Goal: Obtain resource: Download file/media

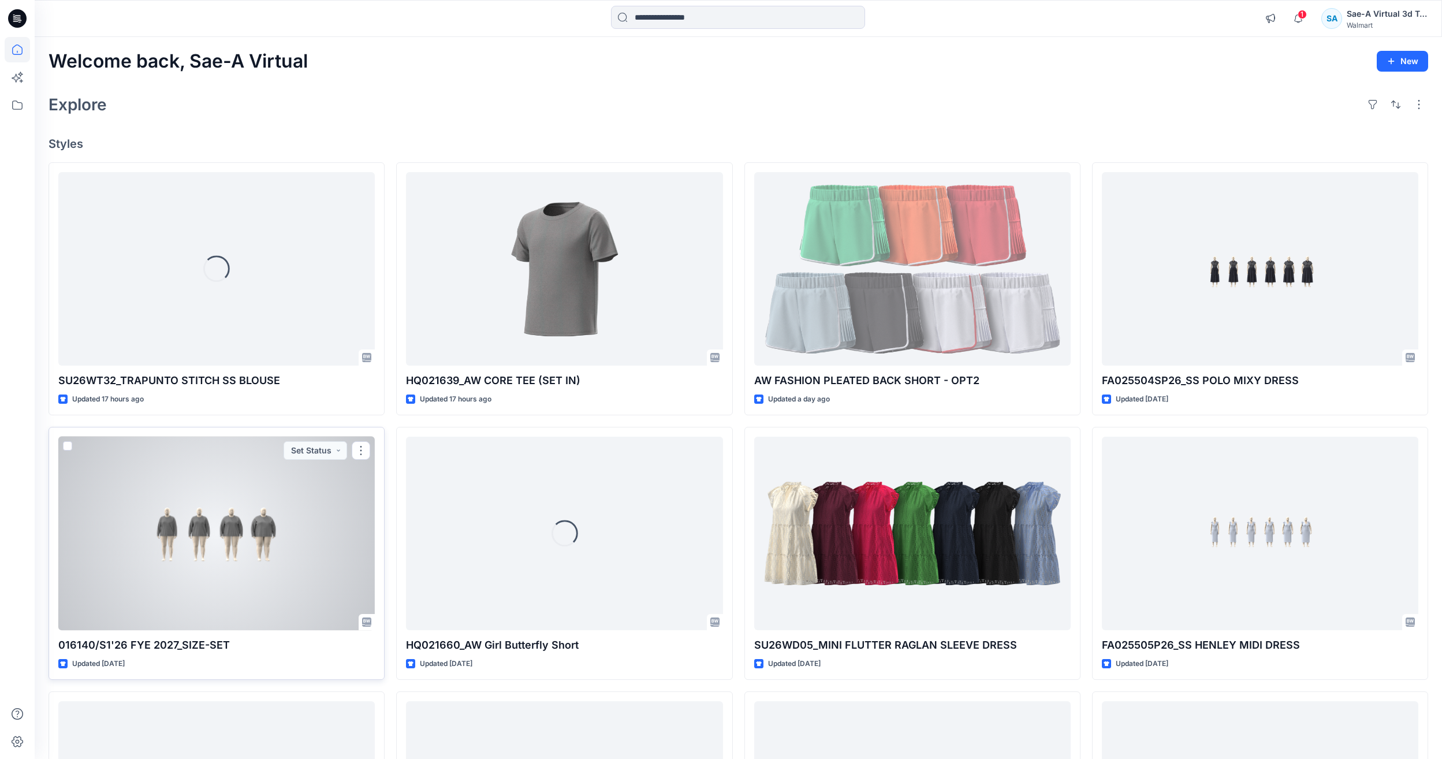
click at [219, 522] on div at bounding box center [216, 533] width 317 height 193
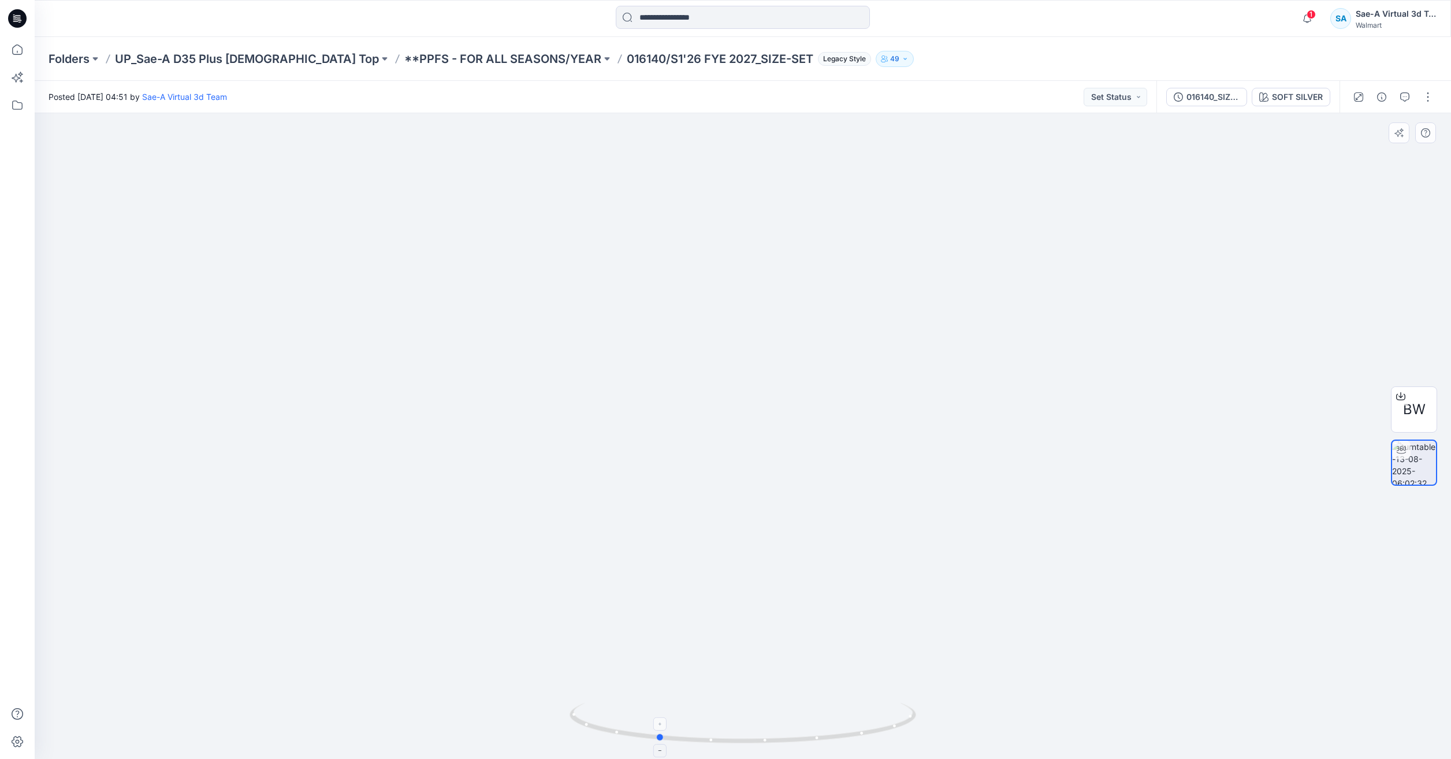
drag, startPoint x: 783, startPoint y: 738, endPoint x: 717, endPoint y: 737, distance: 65.3
click at [717, 737] on icon at bounding box center [743, 724] width 349 height 43
drag, startPoint x: 790, startPoint y: 731, endPoint x: 1049, endPoint y: 624, distance: 279.9
click at [809, 728] on icon at bounding box center [743, 724] width 349 height 43
click at [20, 43] on icon at bounding box center [17, 49] width 25 height 25
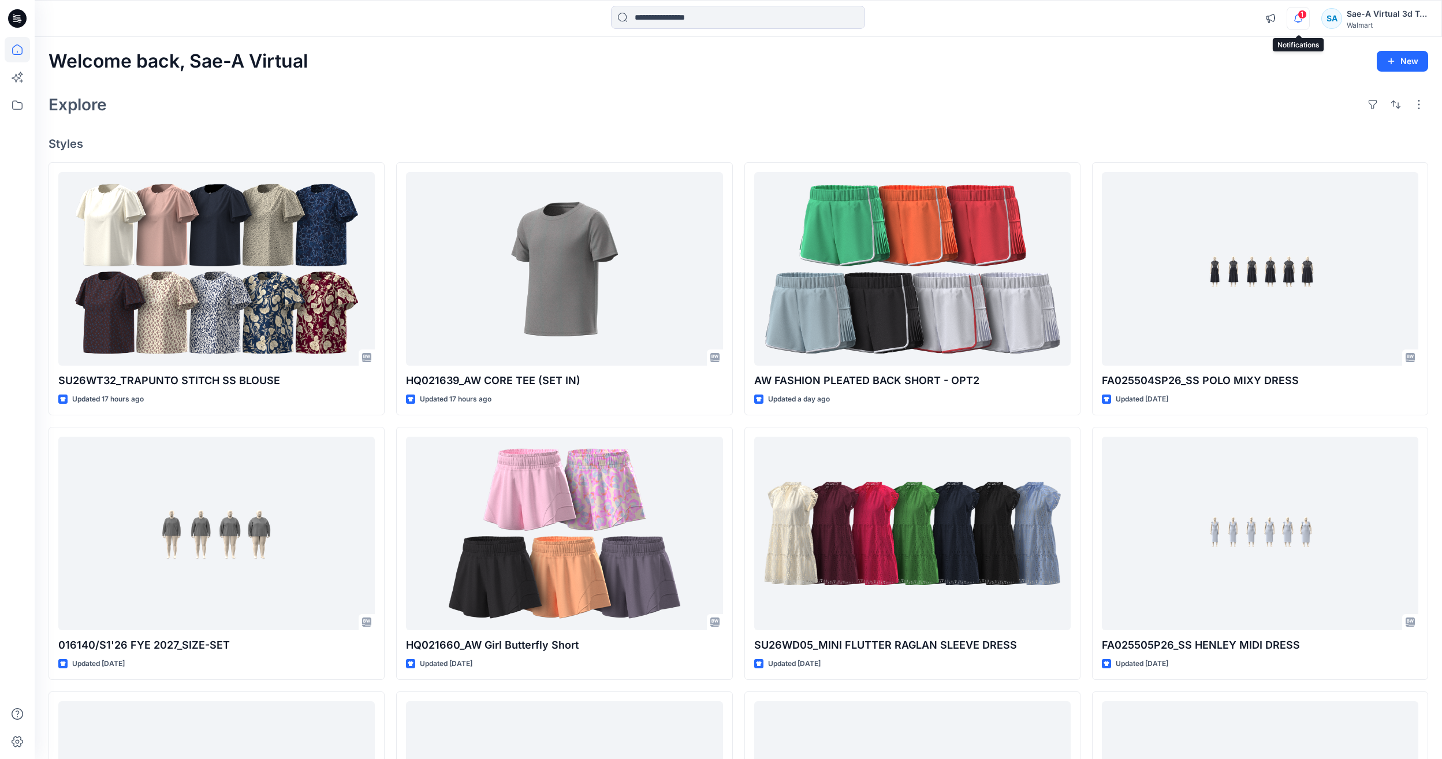
click at [1300, 19] on icon "button" at bounding box center [1298, 18] width 22 height 23
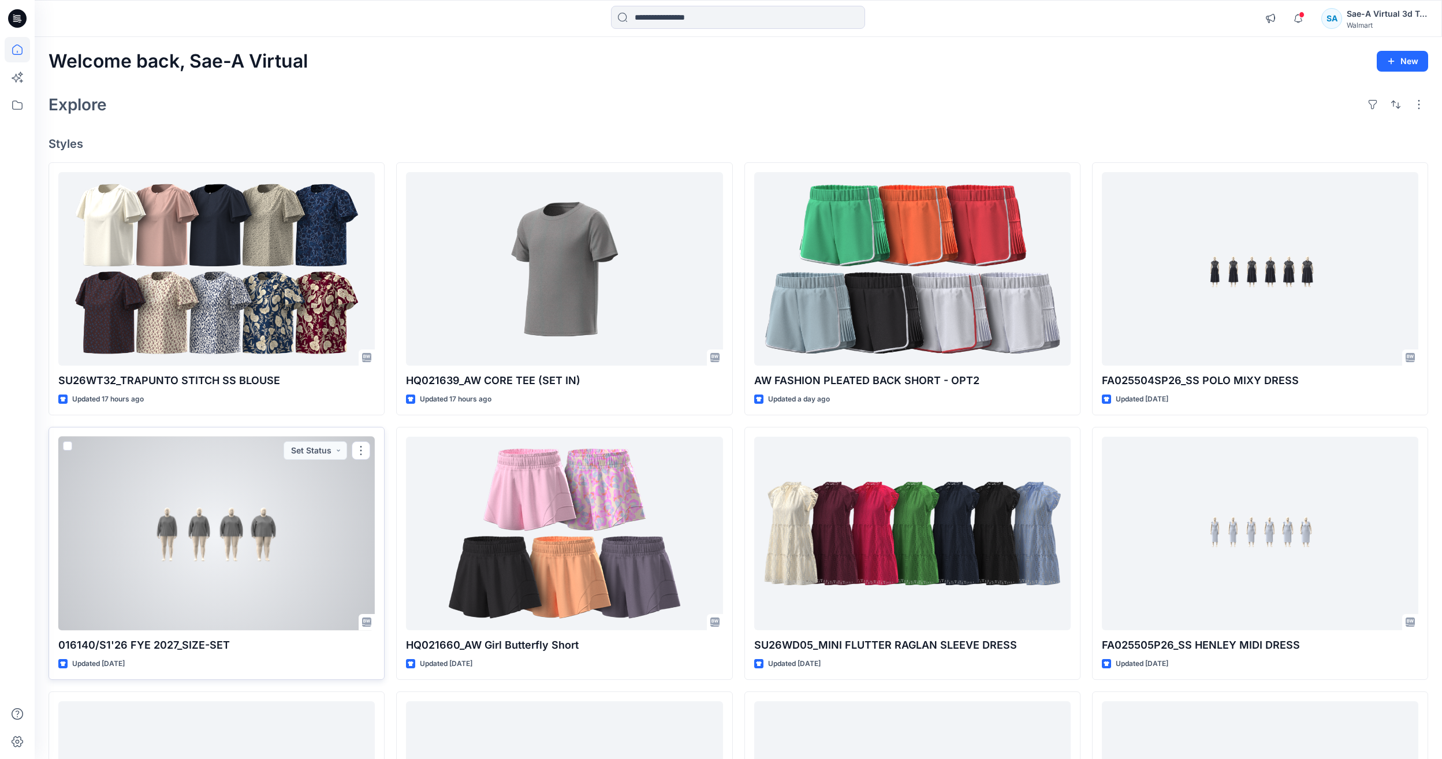
click at [229, 529] on div at bounding box center [216, 533] width 317 height 193
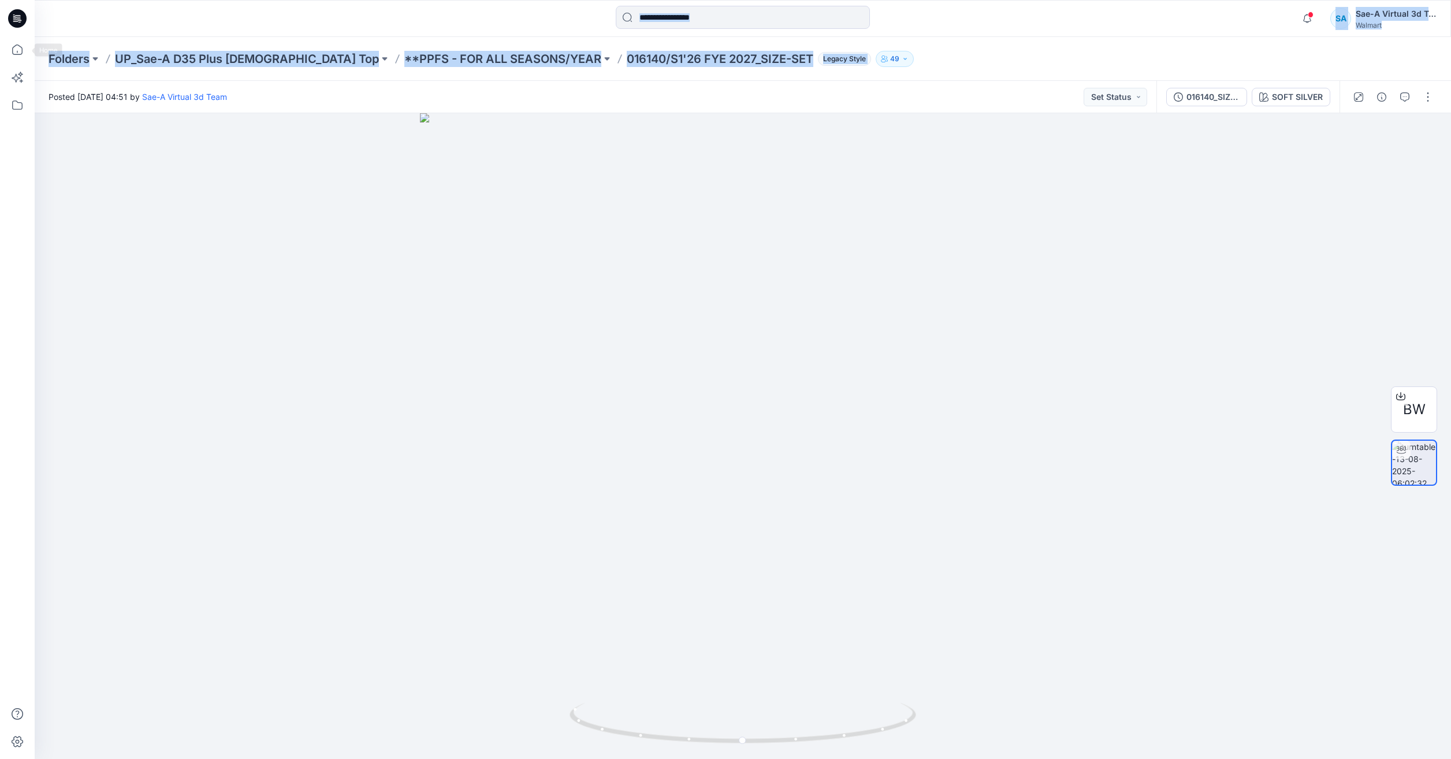
click at [0, 49] on html "Notifications Your style SU26WT32_TRAPUNTO STITCH SS BLOUSE has been updated wi…" at bounding box center [725, 379] width 1451 height 759
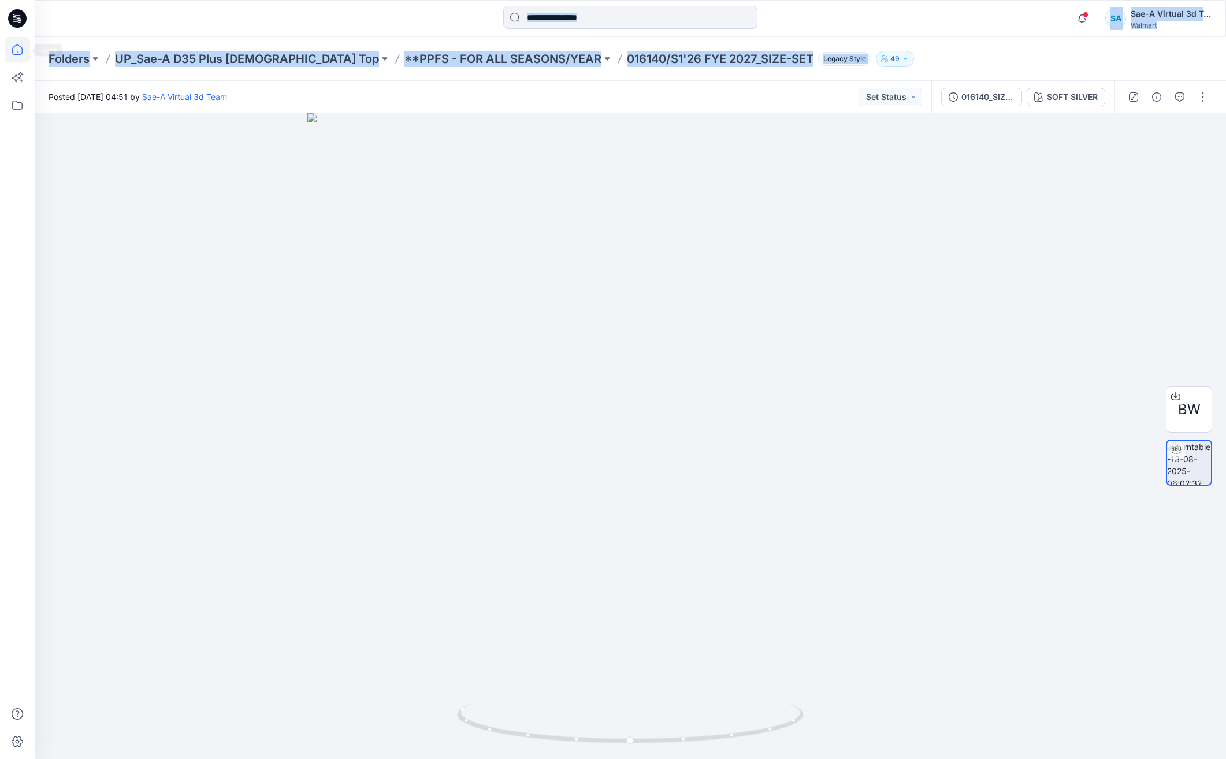
click at [15, 41] on icon at bounding box center [17, 49] width 25 height 25
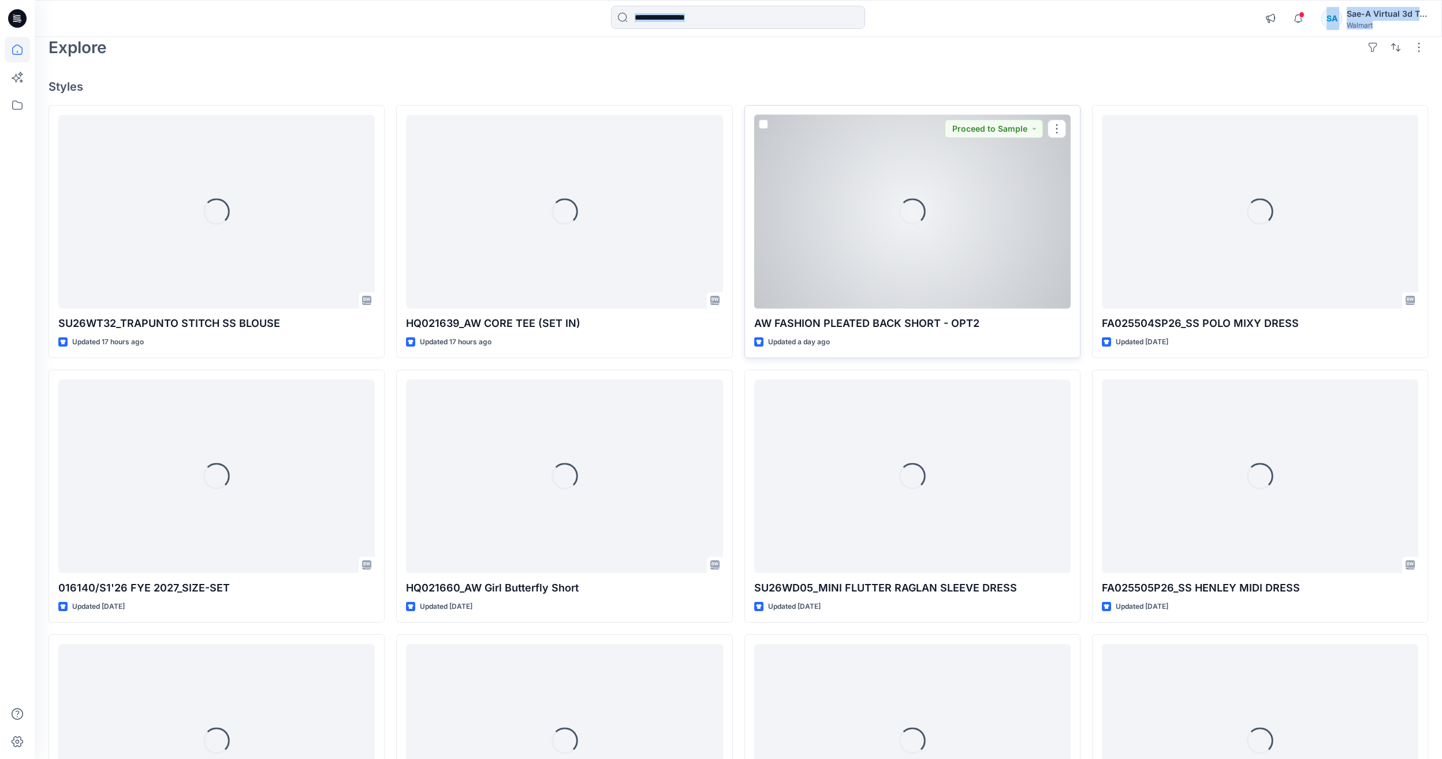
scroll to position [58, 0]
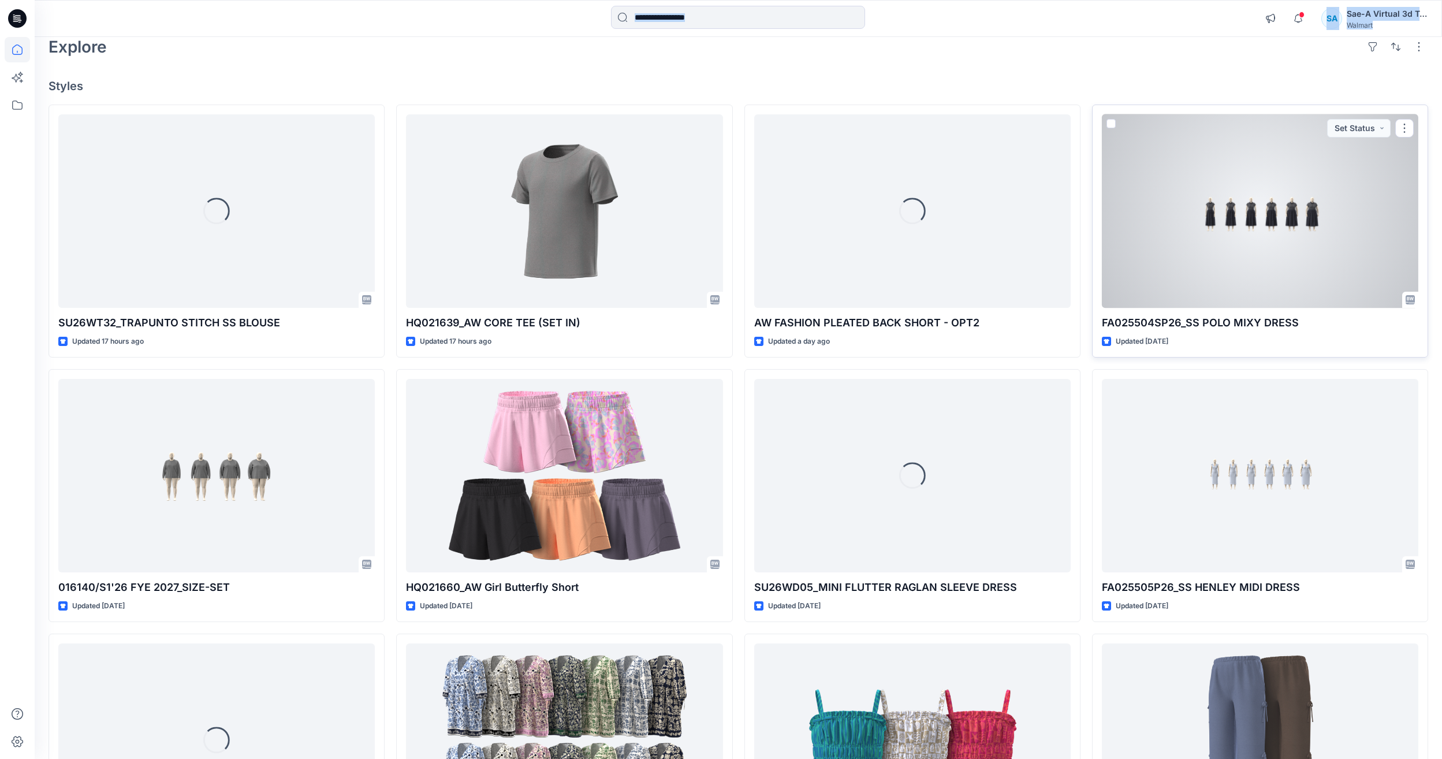
click at [1300, 247] on div at bounding box center [1260, 210] width 317 height 193
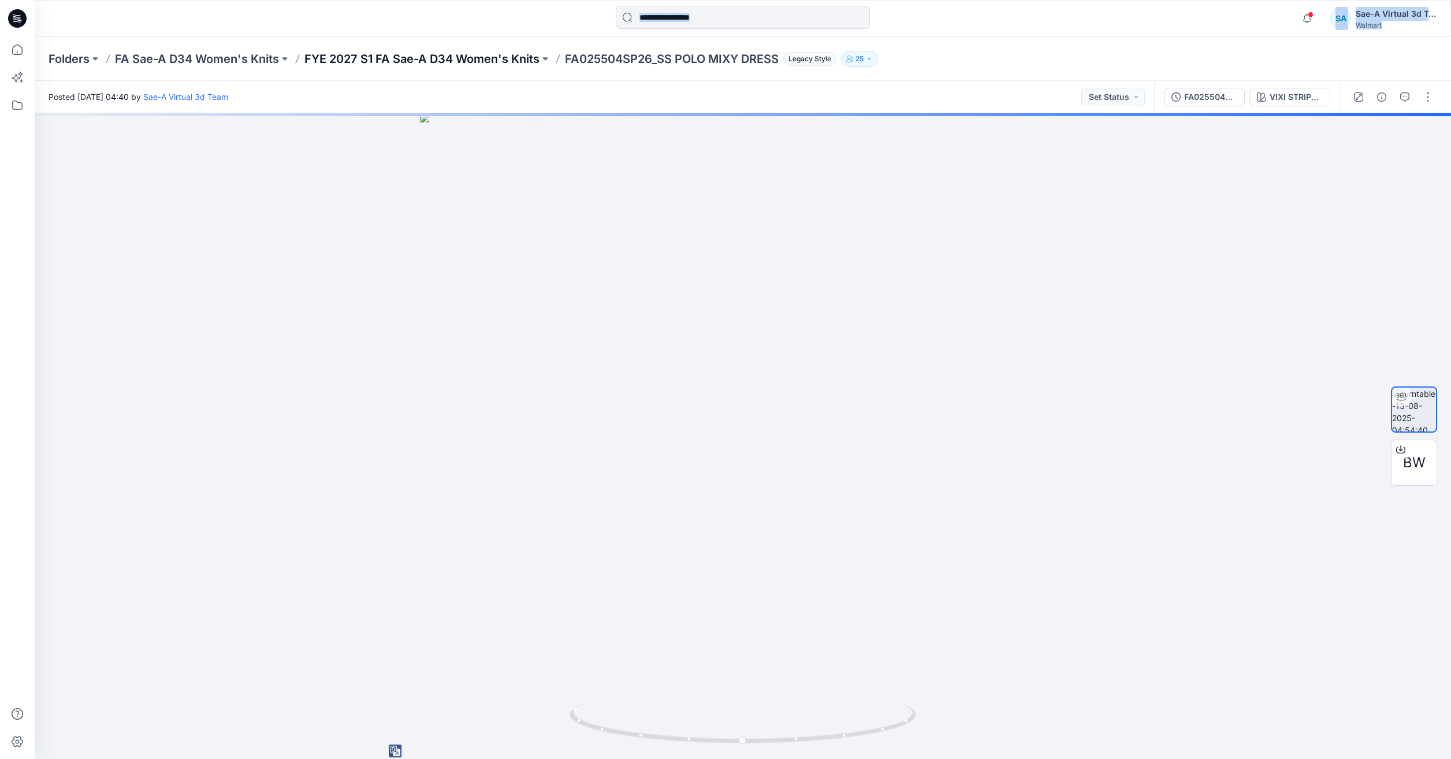
click at [466, 56] on p "FYE 2027 S1 FA Sae-A D34 Women's Knits" at bounding box center [421, 59] width 235 height 16
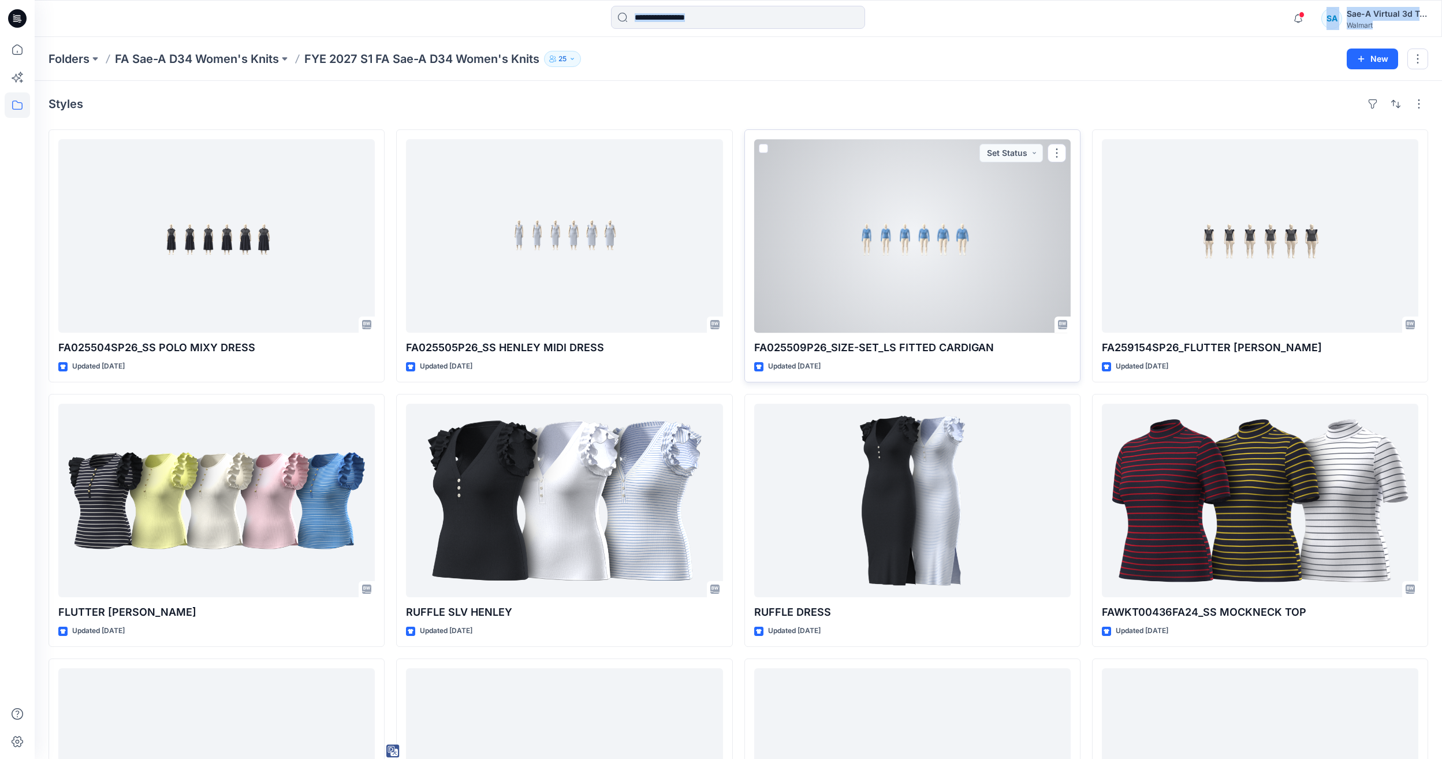
click at [992, 273] on div at bounding box center [912, 235] width 317 height 193
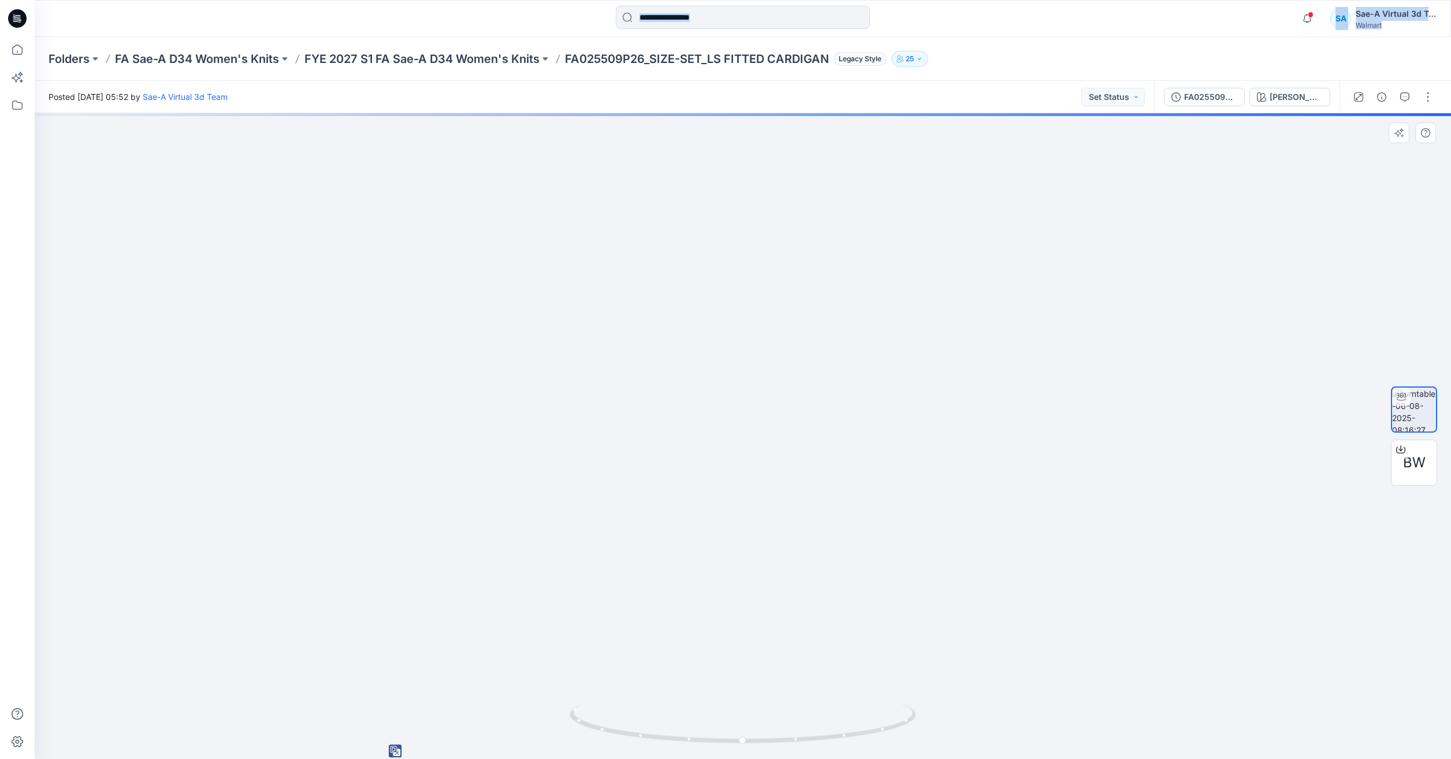
drag, startPoint x: 1001, startPoint y: 533, endPoint x: 801, endPoint y: 527, distance: 200.5
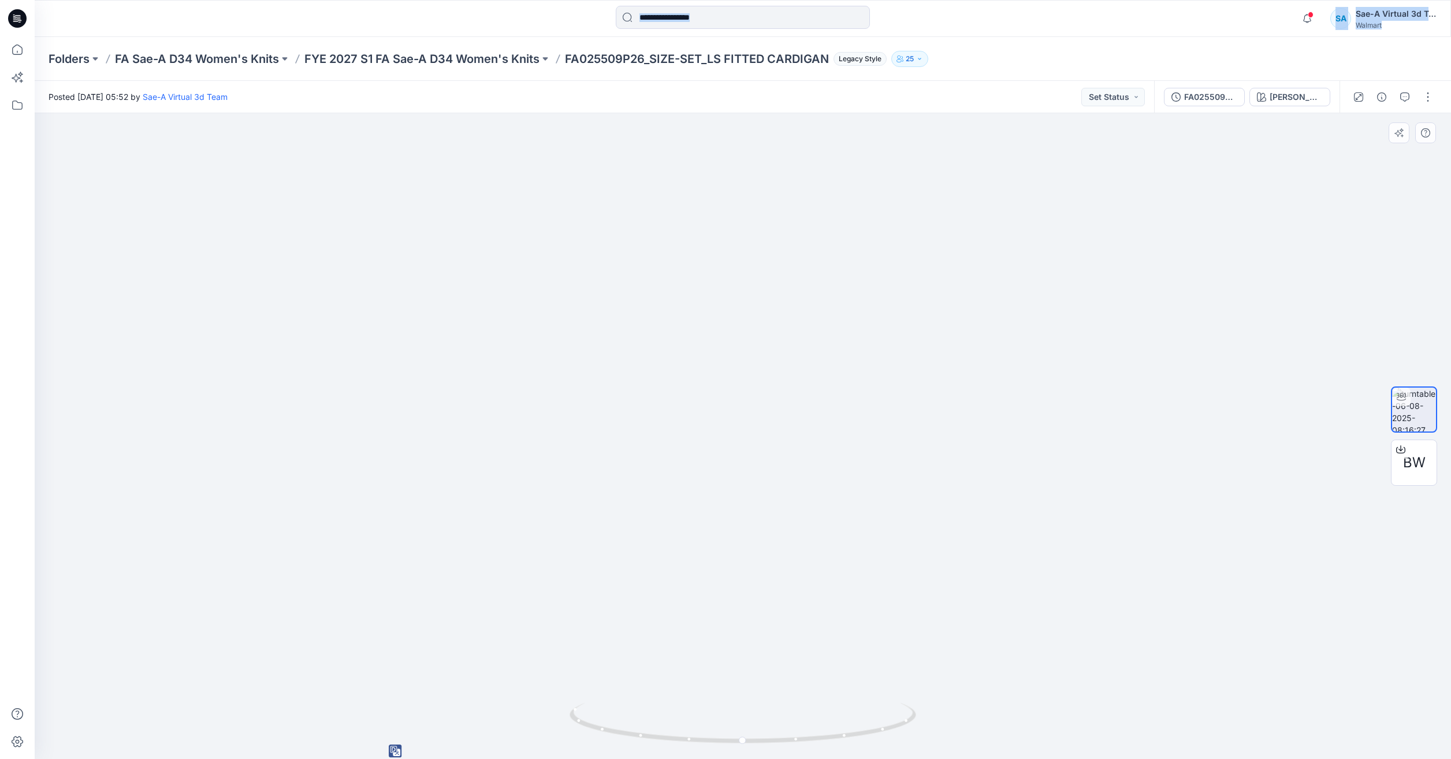
drag, startPoint x: 1386, startPoint y: 466, endPoint x: 1397, endPoint y: 463, distance: 11.8
click at [1386, 465] on div "BW" at bounding box center [1414, 436] width 74 height 289
click at [1406, 460] on span "BW" at bounding box center [1414, 462] width 23 height 21
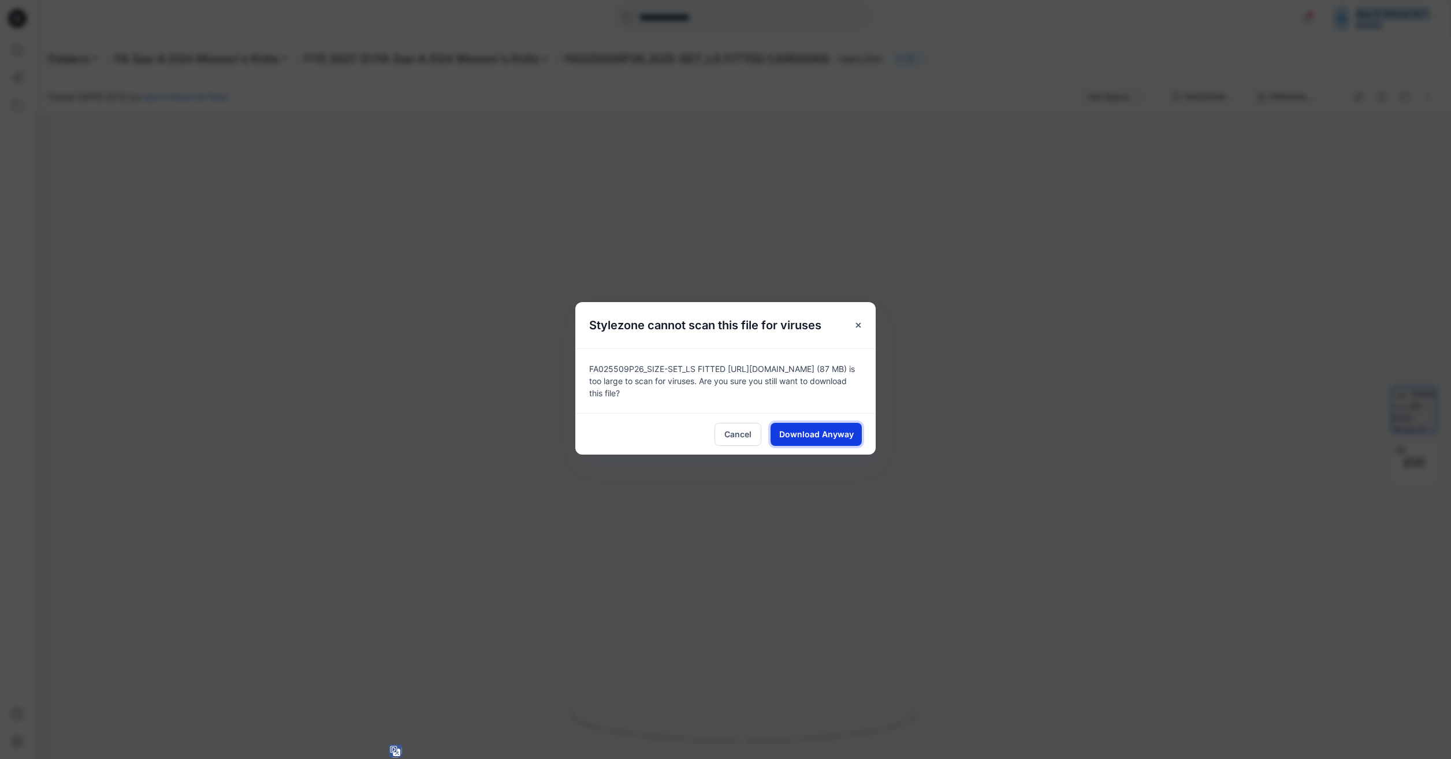
click at [853, 429] on button "Download Anyway" at bounding box center [815, 434] width 91 height 23
